Goal: Information Seeking & Learning: Learn about a topic

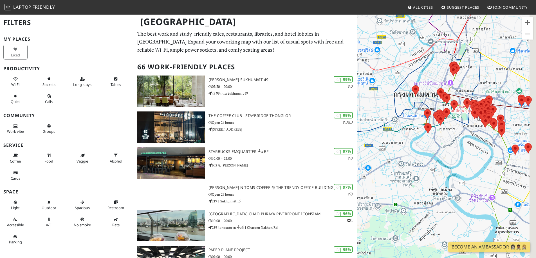
click at [320, 155] on div "กดปุ่มลูกศรเพื่อไปที่เครื่องหมายต่างๆ" at bounding box center [446, 143] width 179 height 258
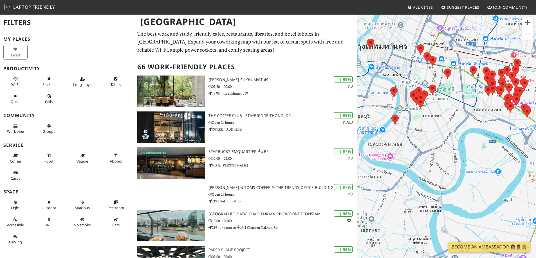
drag, startPoint x: 449, startPoint y: 145, endPoint x: 433, endPoint y: 151, distance: 16.2
click at [320, 151] on div "กดปุ่มลูกศรเพื่อไปที่เครื่องหมายต่างๆ" at bounding box center [446, 143] width 179 height 258
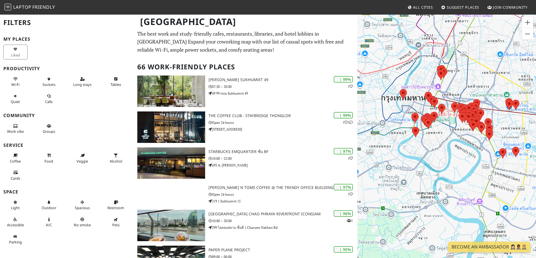
drag, startPoint x: 436, startPoint y: 150, endPoint x: 431, endPoint y: 151, distance: 5.1
click at [320, 151] on div "กดปุ่มลูกศรเพื่อไปที่เครื่องหมายต่างๆ" at bounding box center [446, 143] width 179 height 258
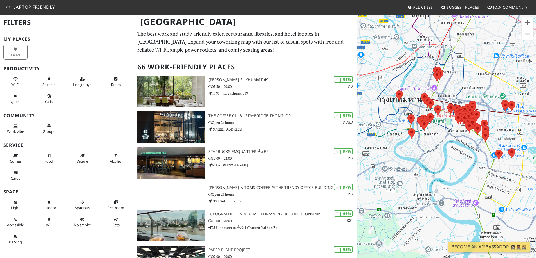
drag, startPoint x: 440, startPoint y: 151, endPoint x: 445, endPoint y: 152, distance: 4.8
click at [320, 152] on div "กดปุ่มลูกศรเพื่อไปที่เครื่องหมายต่างๆ" at bounding box center [446, 143] width 179 height 258
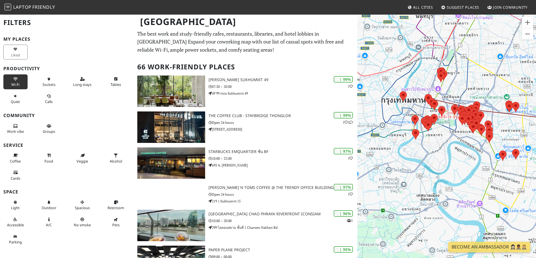
click at [13, 82] on button "Wi-Fi" at bounding box center [15, 82] width 24 height 15
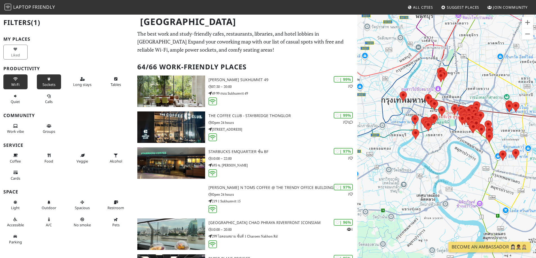
click at [49, 81] on button "Sockets" at bounding box center [49, 82] width 24 height 15
click at [82, 82] on button "Long stays" at bounding box center [82, 82] width 24 height 15
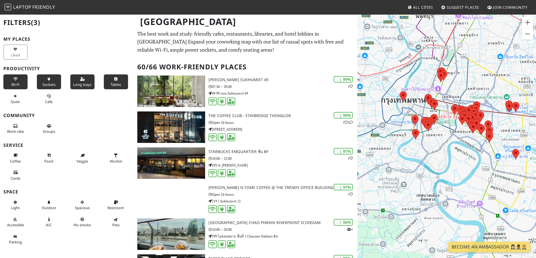
click at [105, 80] on button "Tables" at bounding box center [116, 82] width 24 height 15
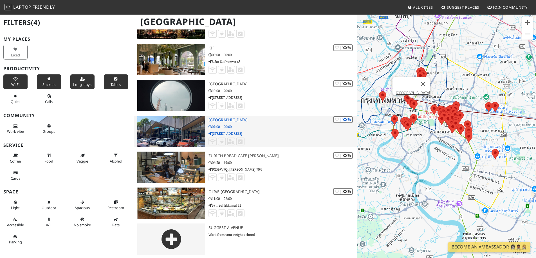
scroll to position [1940, 0]
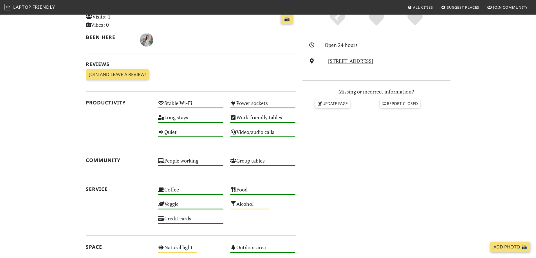
scroll to position [141, 0]
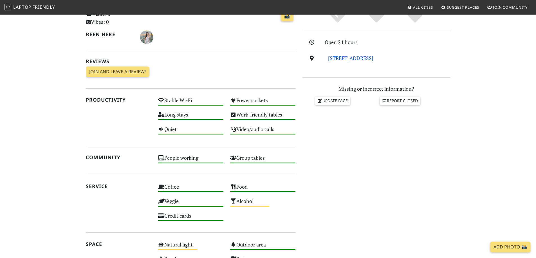
click at [355, 58] on link "[STREET_ADDRESS]" at bounding box center [350, 58] width 45 height 7
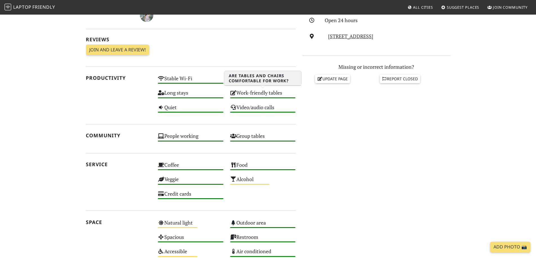
scroll to position [277, 0]
